Goal: Find specific page/section: Find specific page/section

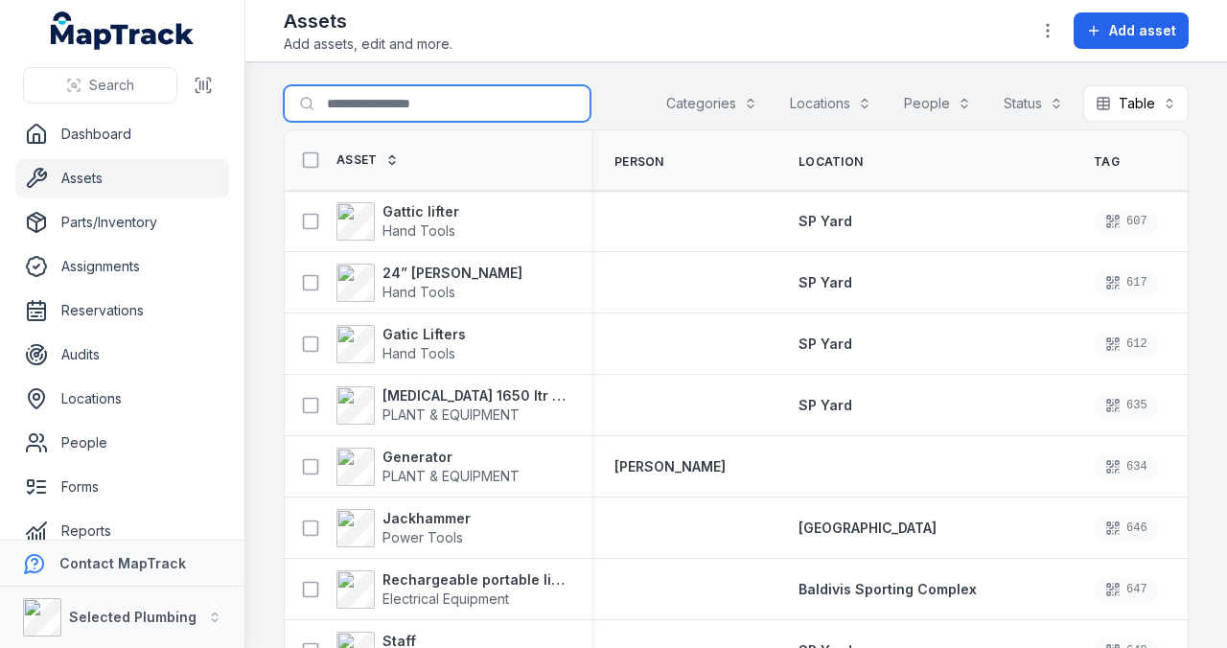
click at [339, 100] on input "Search for assets" at bounding box center [437, 103] width 307 height 36
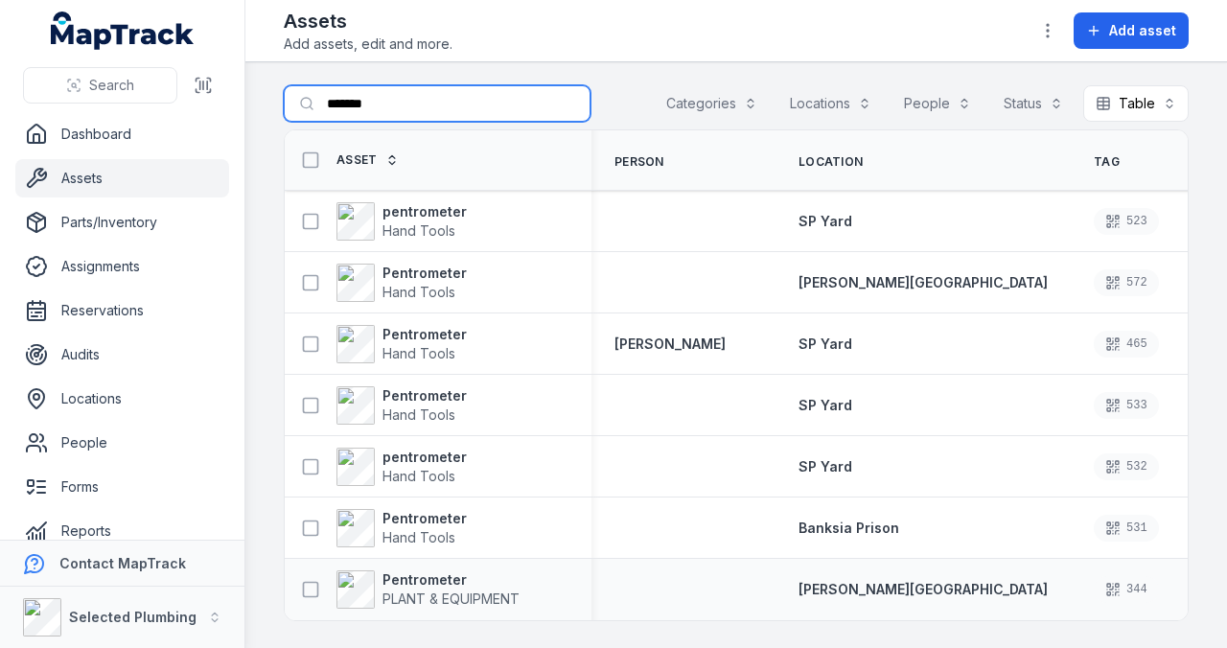
scroll to position [1, 0]
type input "*******"
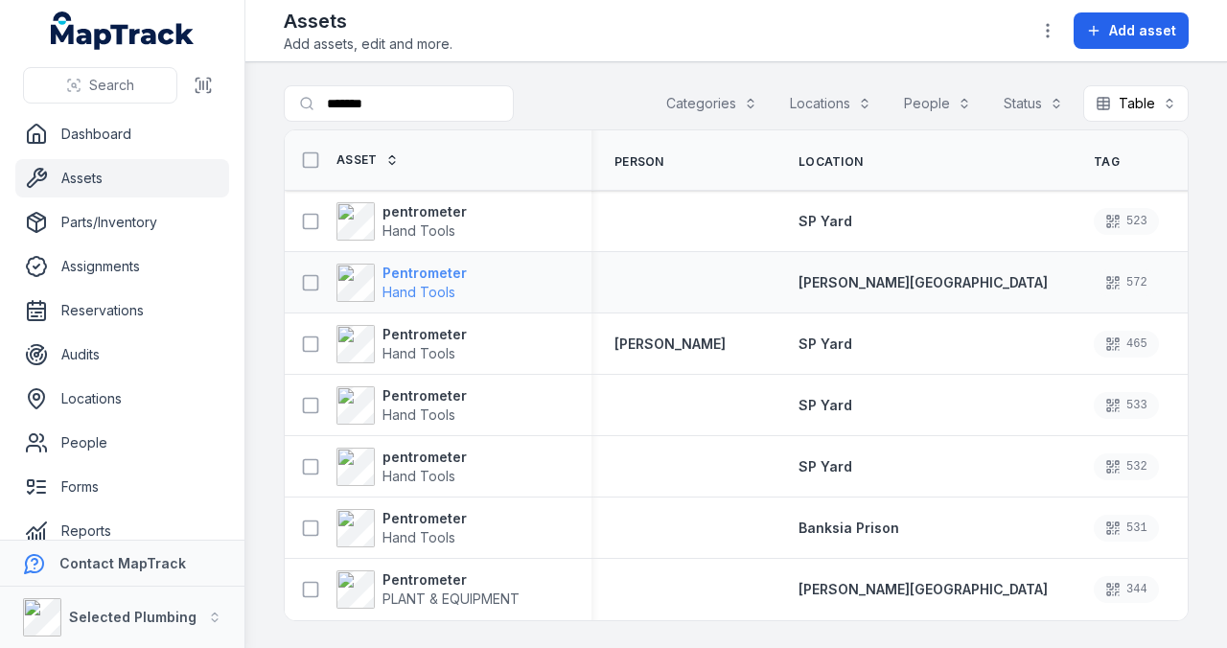
click at [418, 284] on span "Hand Tools" at bounding box center [418, 292] width 73 height 16
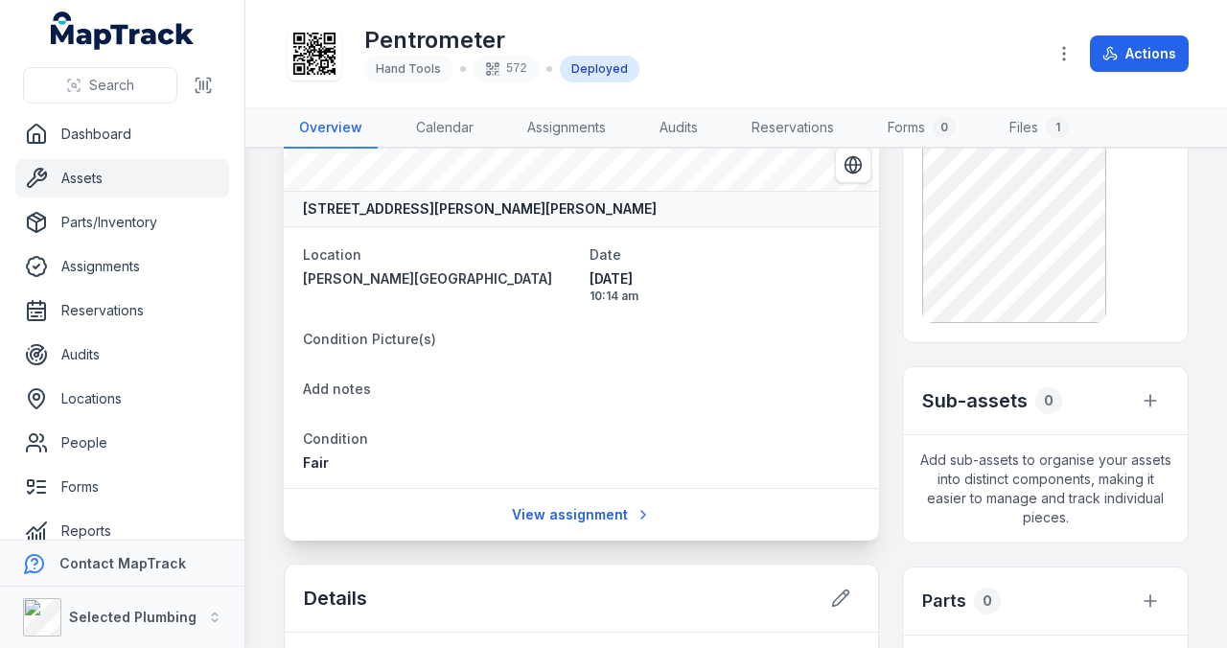
scroll to position [65, 0]
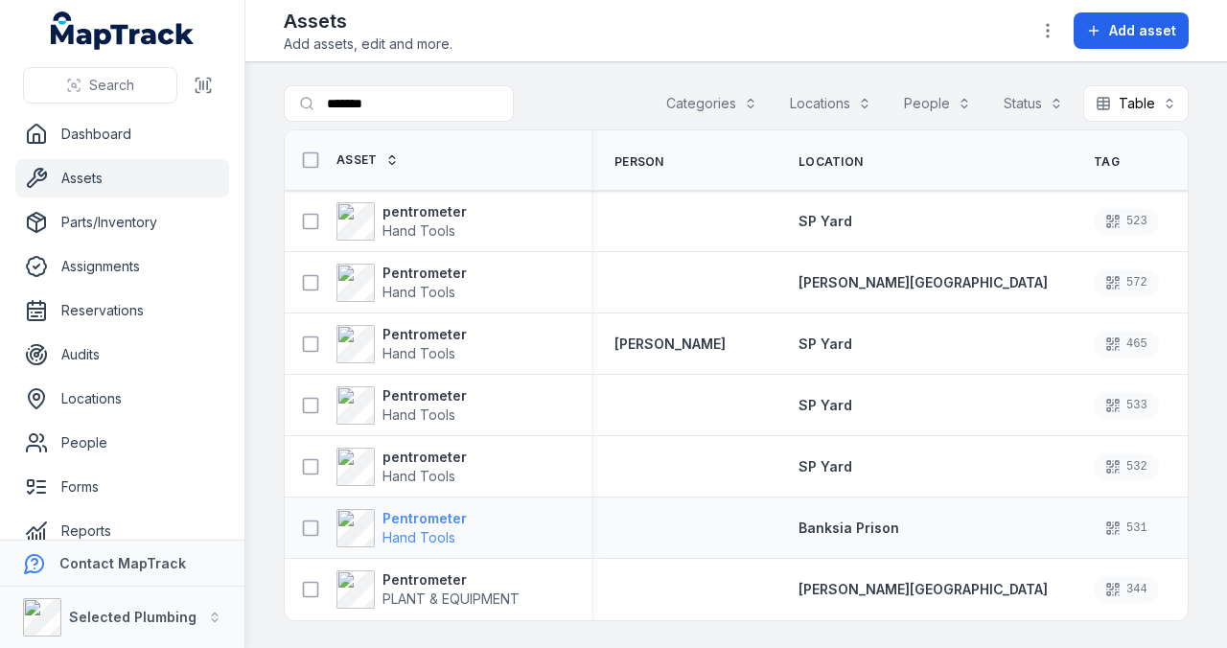
click at [412, 520] on strong "Pentrometer" at bounding box center [424, 518] width 84 height 19
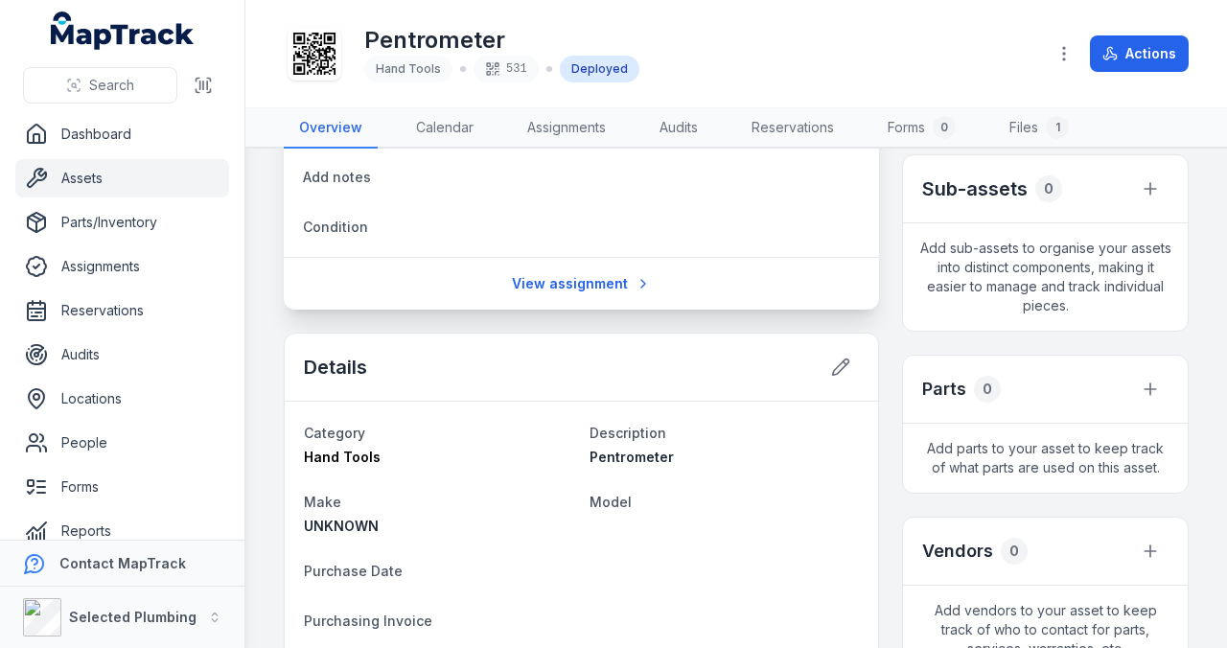
scroll to position [373, 0]
